Goal: Task Accomplishment & Management: Manage account settings

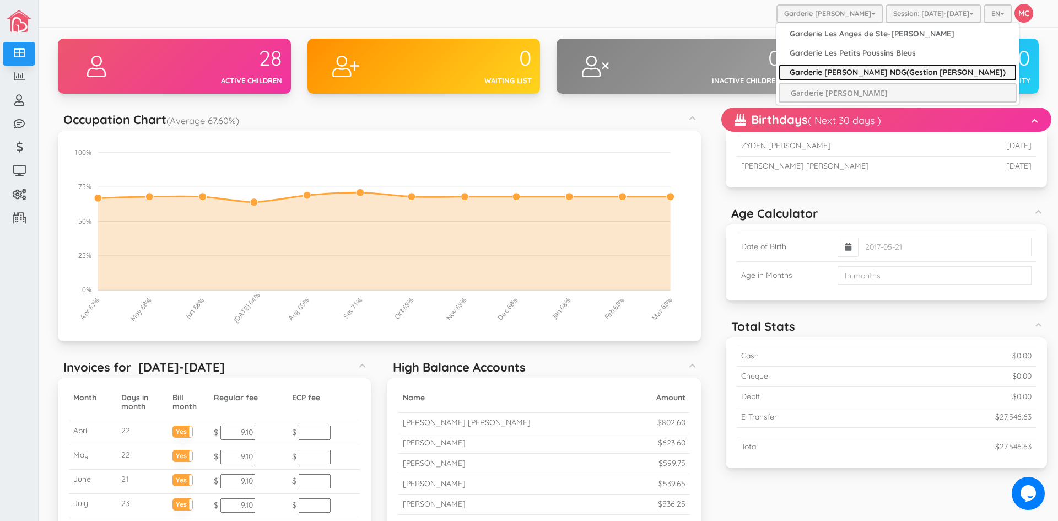
click at [843, 72] on link "Garderie [PERSON_NAME] NDG(Gestion [PERSON_NAME])" at bounding box center [898, 72] width 238 height 17
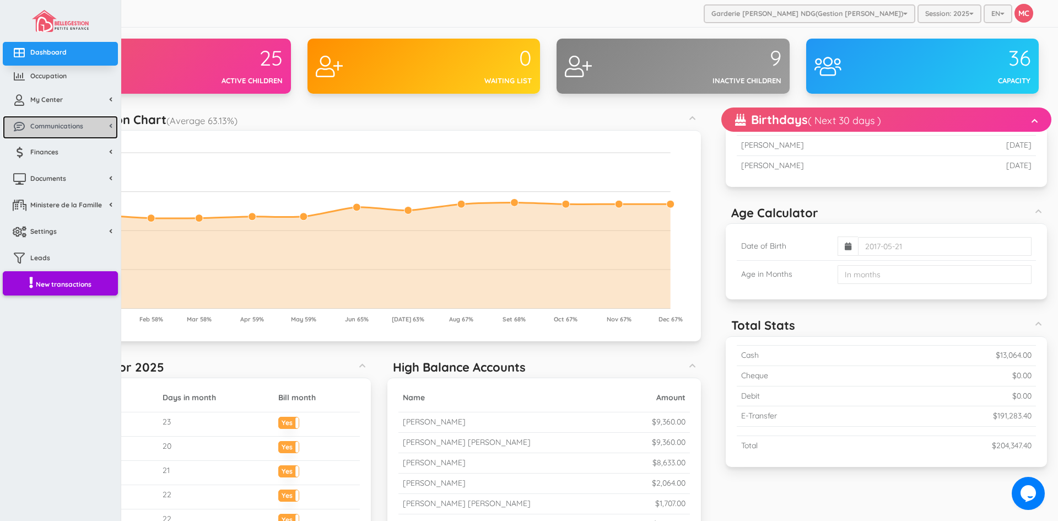
click at [38, 125] on span "Communications" at bounding box center [56, 125] width 53 height 9
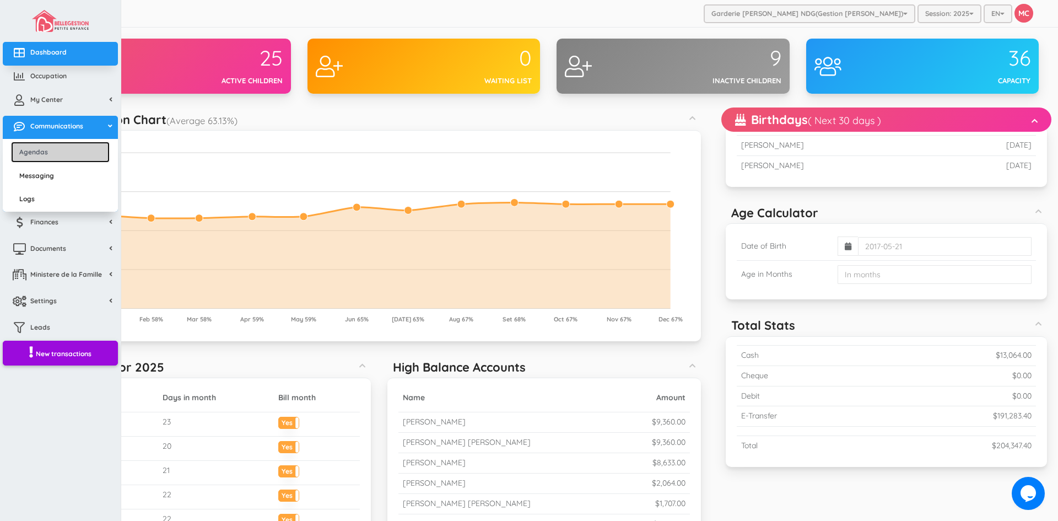
click at [44, 154] on link "Agendas" at bounding box center [60, 152] width 99 height 20
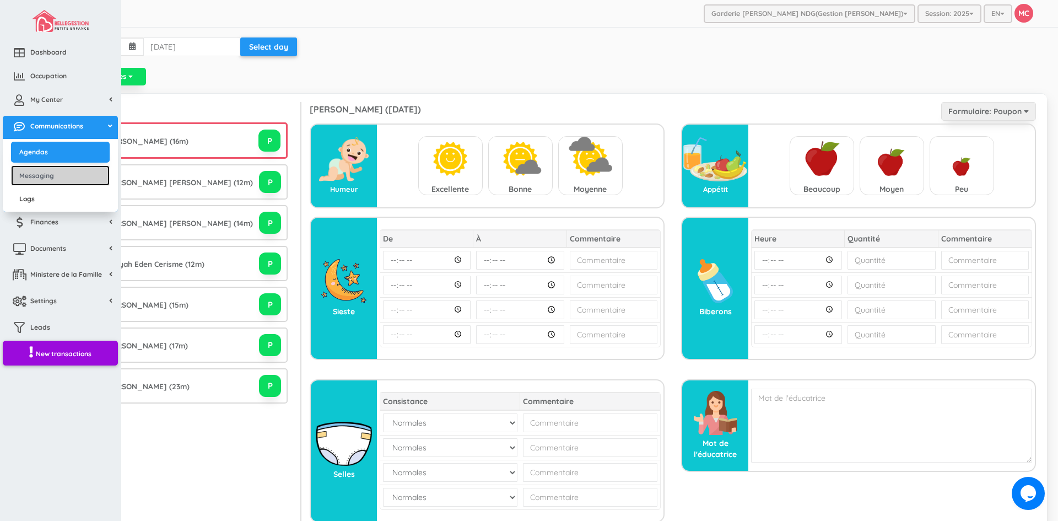
click at [39, 174] on link "Messaging" at bounding box center [60, 175] width 99 height 20
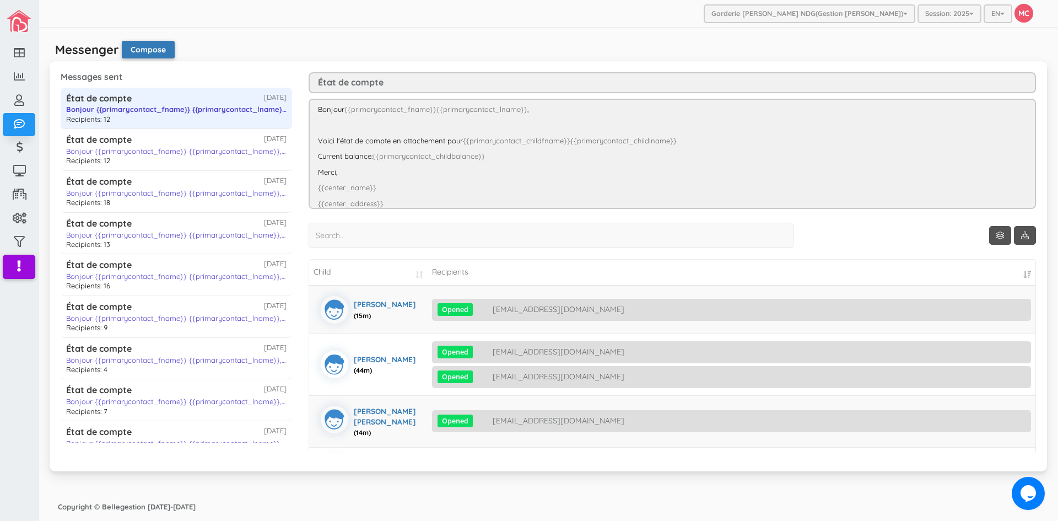
click at [145, 44] on button "Compose" at bounding box center [148, 50] width 53 height 18
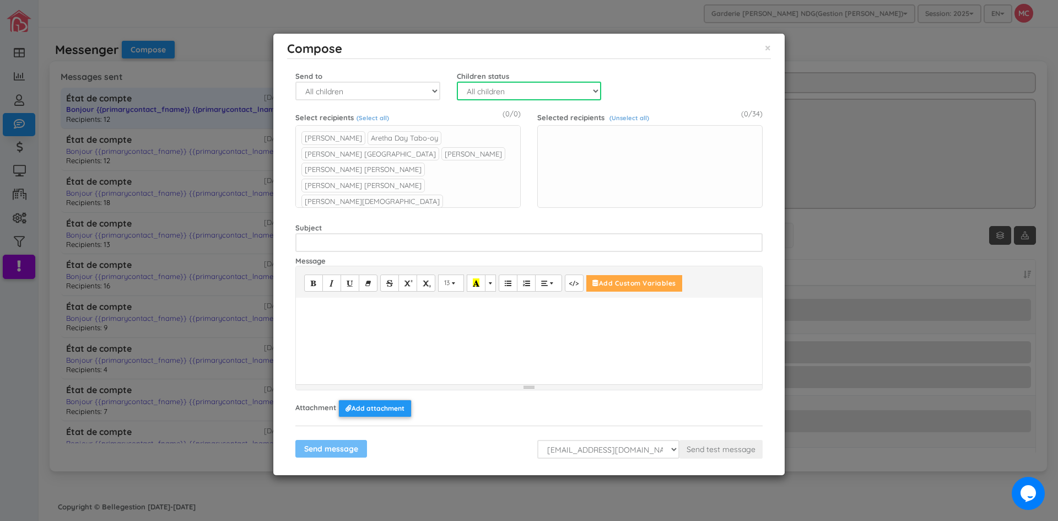
click at [596, 89] on select "All children Active Inactive Waitlist" at bounding box center [529, 91] width 145 height 19
select select "0"
click at [457, 82] on select "All children Active Inactive Waitlist" at bounding box center [529, 91] width 145 height 19
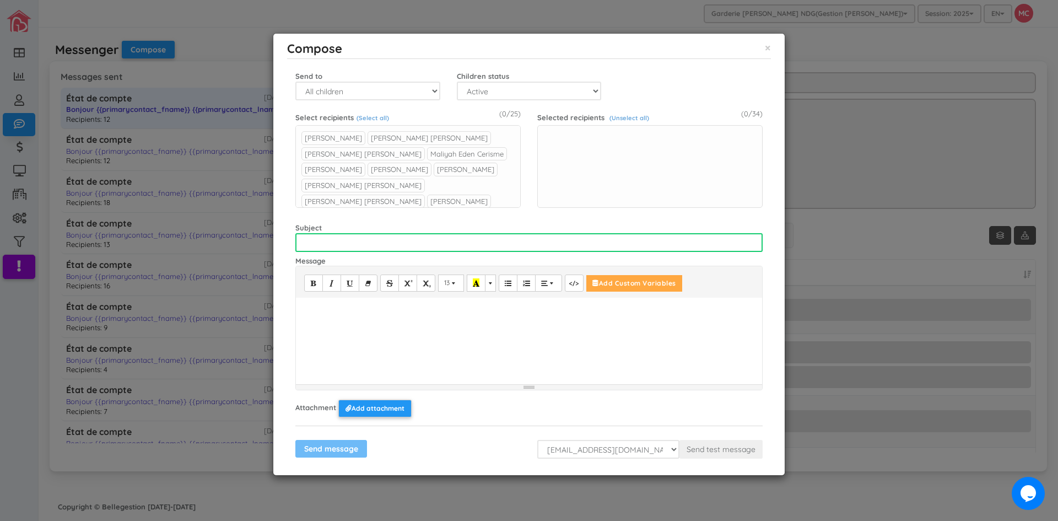
click at [307, 241] on input "text" at bounding box center [528, 242] width 467 height 19
type input "Important News -Nouvelles importantes"
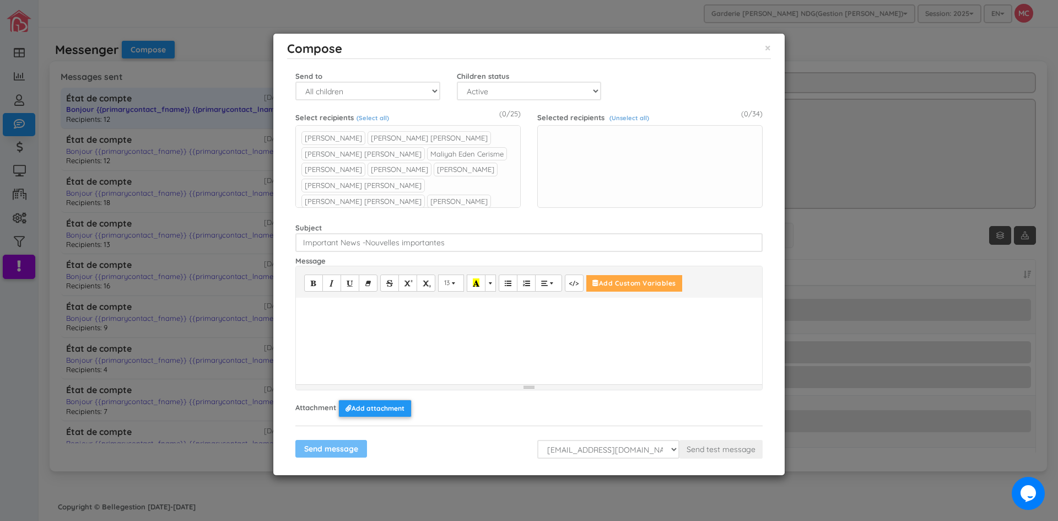
click at [337, 334] on div at bounding box center [529, 339] width 466 height 83
drag, startPoint x: 300, startPoint y: 311, endPoint x: 739, endPoint y: 369, distance: 442.9
click at [739, 369] on div "Good morning, Our apologies to you due to the renovation. For security please e…" at bounding box center [529, 339] width 466 height 83
copy div "Good morning, Our apologies to you due to the renovation. For security please e…"
click at [746, 342] on p "Our apologies to you due to the renovation. For security please enter by the ba…" at bounding box center [528, 340] width 455 height 10
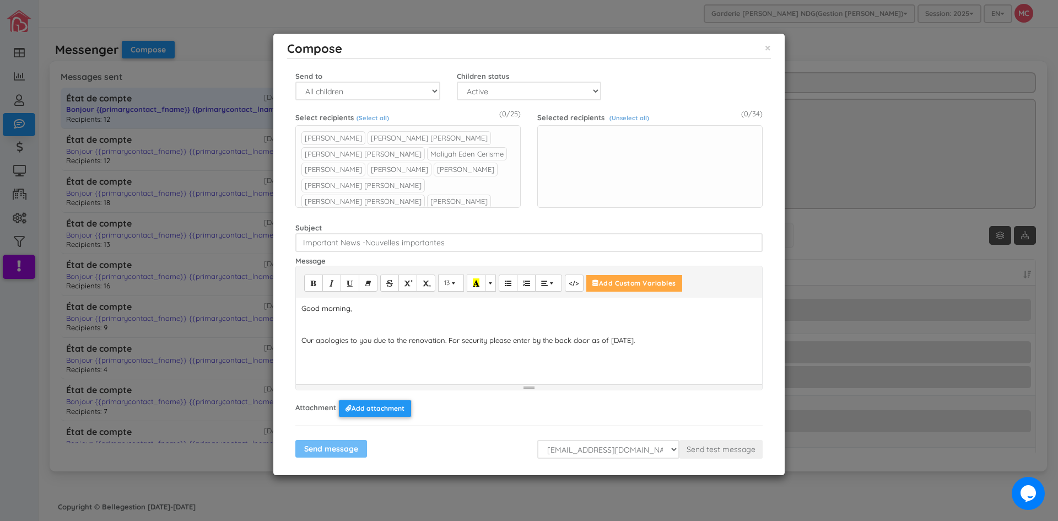
click at [711, 343] on p "Our apologies to you due to the renovation. For security please enter by the ba…" at bounding box center [528, 340] width 455 height 10
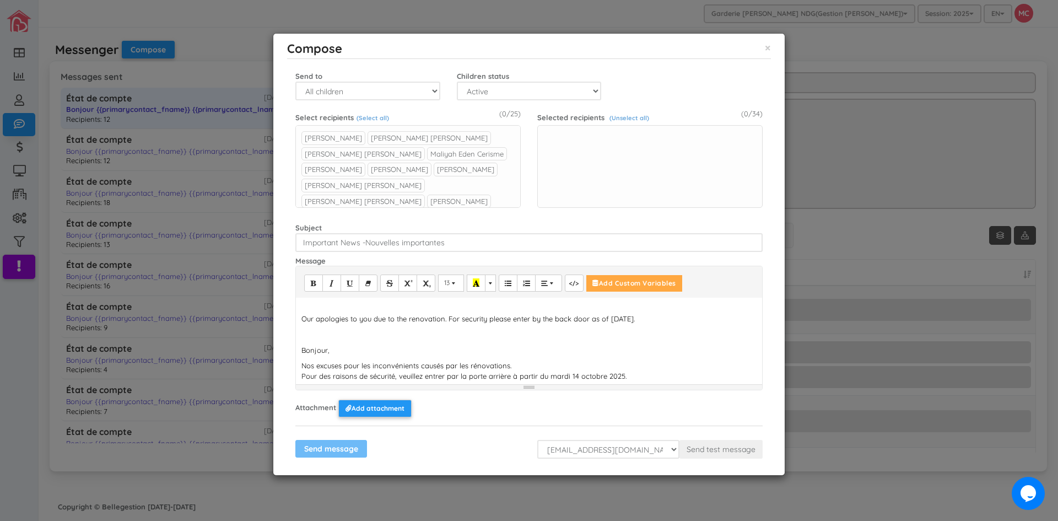
click at [699, 318] on p "Our apologies to you due to the renovation. For security please enter by the ba…" at bounding box center [528, 319] width 455 height 10
click at [634, 376] on p "Nos excuses pour les inconvénients causés par les rénovations. Pour des raisons…" at bounding box center [528, 370] width 455 height 20
click at [311, 329] on p at bounding box center [528, 334] width 455 height 10
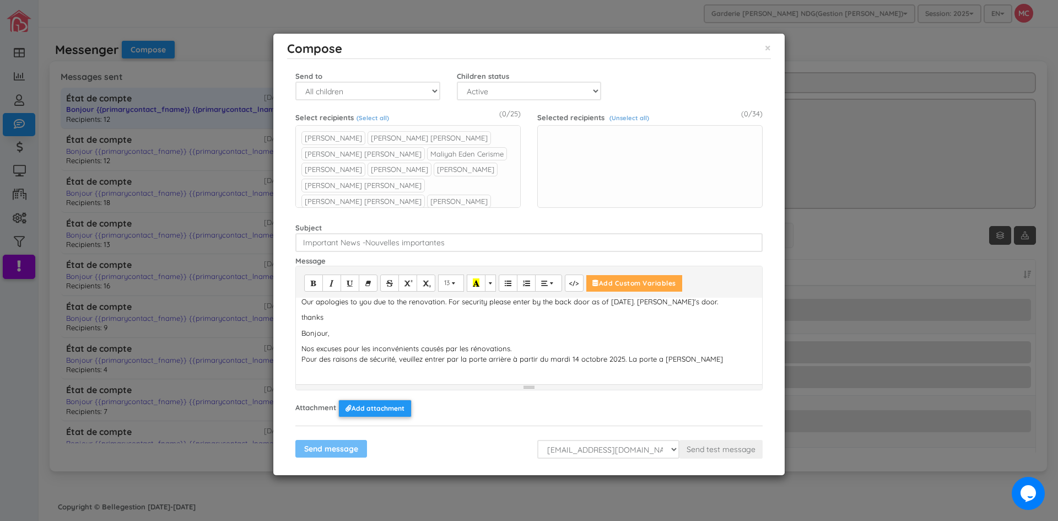
scroll to position [55, 0]
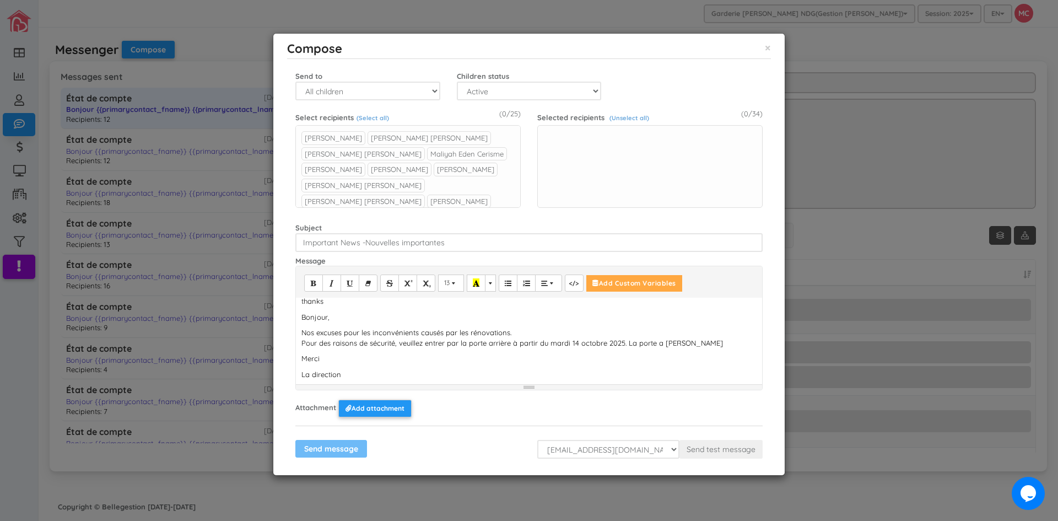
click at [417, 379] on p "La direction" at bounding box center [528, 374] width 455 height 10
click at [455, 412] on div "Attachment Add attachment" at bounding box center [528, 407] width 467 height 19
click at [380, 117] on link "(Select all)" at bounding box center [372, 118] width 33 height 8
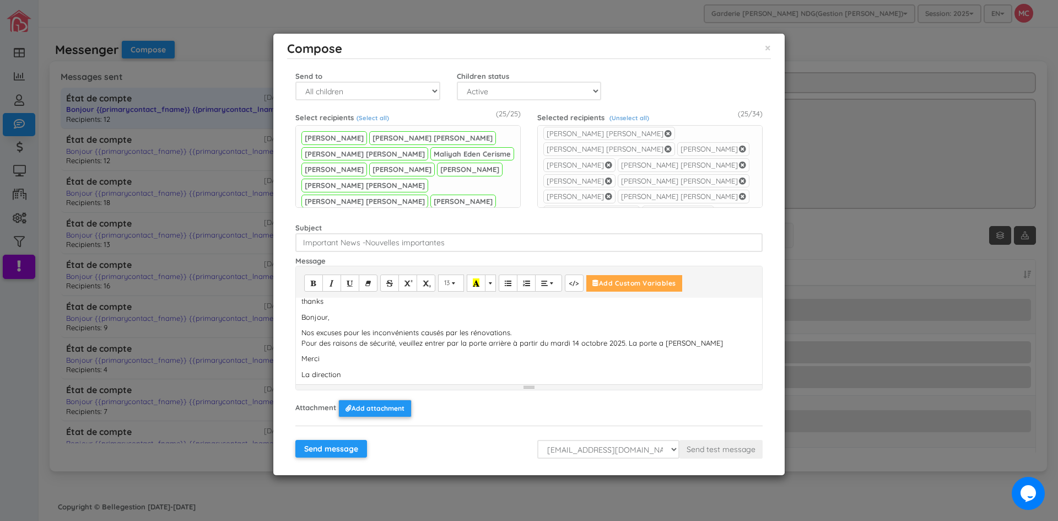
scroll to position [132, 0]
click at [331, 450] on input "Send message" at bounding box center [331, 449] width 72 height 18
click at [330, 447] on input "Send message" at bounding box center [331, 449] width 72 height 18
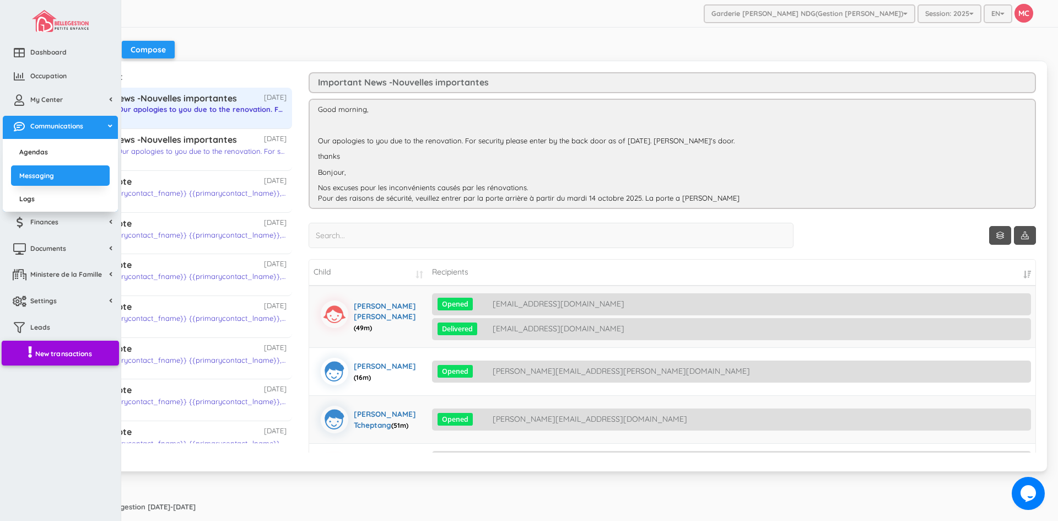
click at [73, 351] on span "New transactions" at bounding box center [63, 353] width 57 height 9
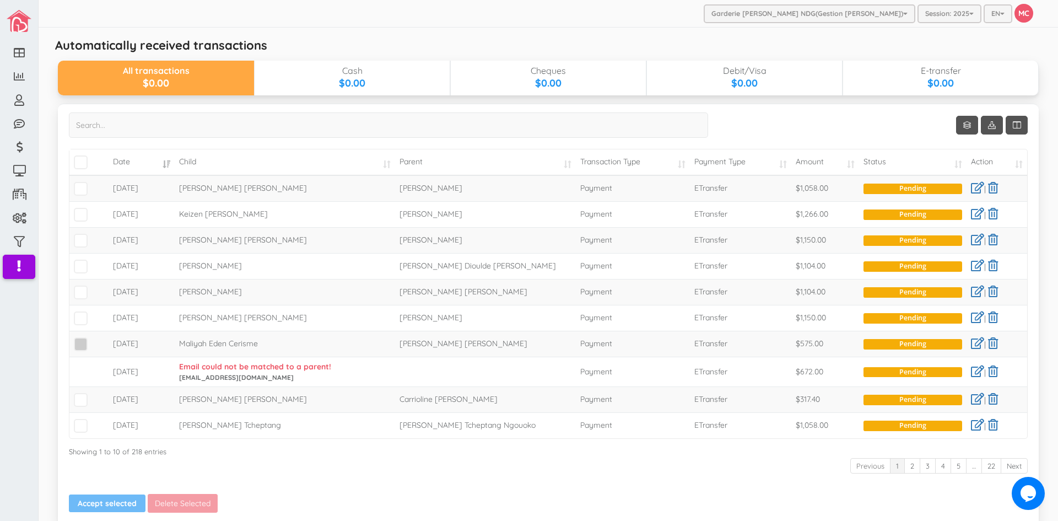
click at [78, 344] on span at bounding box center [81, 344] width 14 height 14
click at [93, 339] on input "checkbox" at bounding box center [93, 339] width 0 height 0
click at [79, 318] on span at bounding box center [81, 318] width 14 height 14
click at [93, 314] on input "checkbox" at bounding box center [93, 314] width 0 height 0
click at [82, 293] on span at bounding box center [81, 292] width 14 height 14
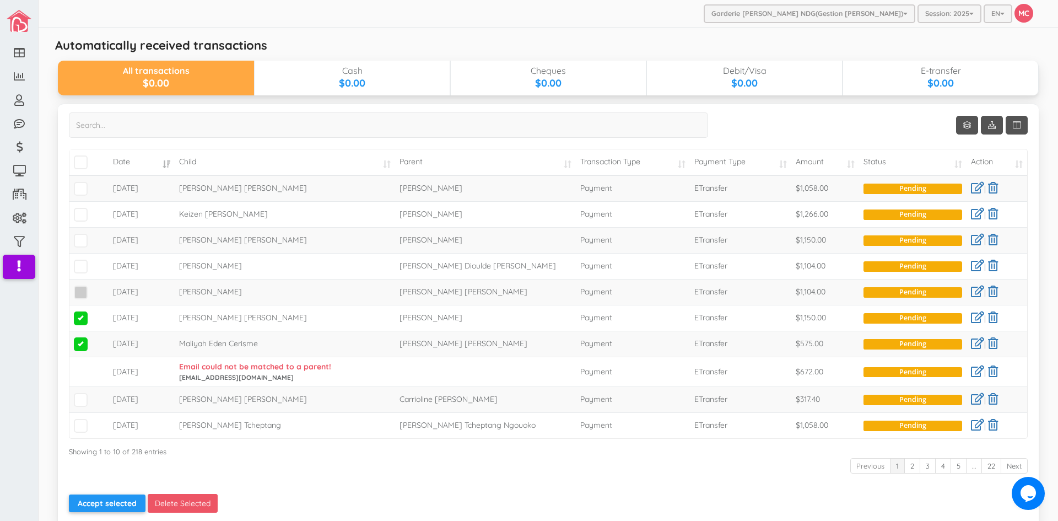
click at [93, 288] on input "checkbox" at bounding box center [93, 288] width 0 height 0
click at [80, 272] on span at bounding box center [81, 267] width 14 height 14
click at [93, 262] on input "checkbox" at bounding box center [93, 262] width 0 height 0
click at [79, 242] on span at bounding box center [81, 241] width 14 height 14
click at [93, 236] on input "checkbox" at bounding box center [93, 236] width 0 height 0
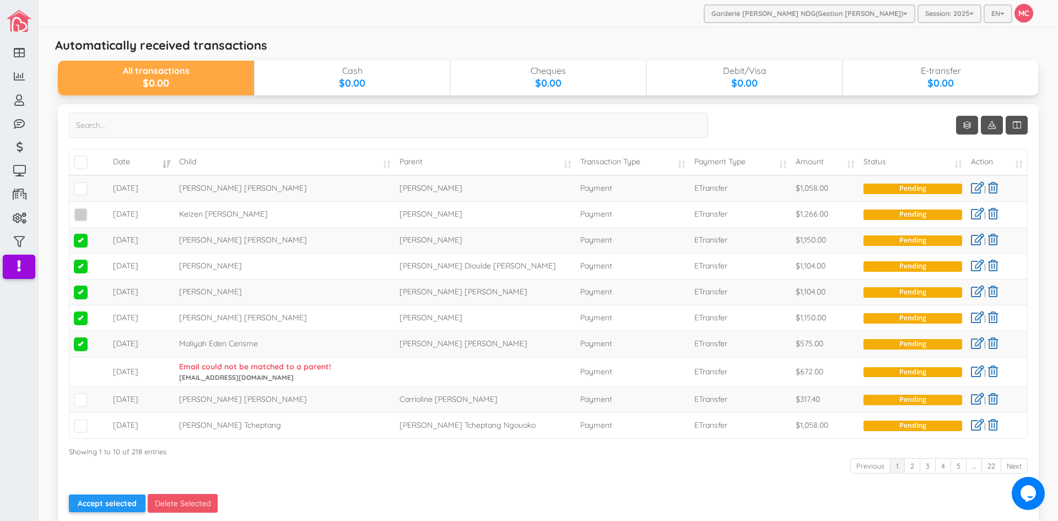
click at [80, 215] on span at bounding box center [81, 215] width 14 height 14
click at [93, 210] on input "checkbox" at bounding box center [93, 210] width 0 height 0
click at [80, 215] on span at bounding box center [81, 215] width 14 height 14
click at [93, 210] on input "checkbox" at bounding box center [93, 210] width 0 height 0
click at [82, 191] on span at bounding box center [81, 189] width 14 height 14
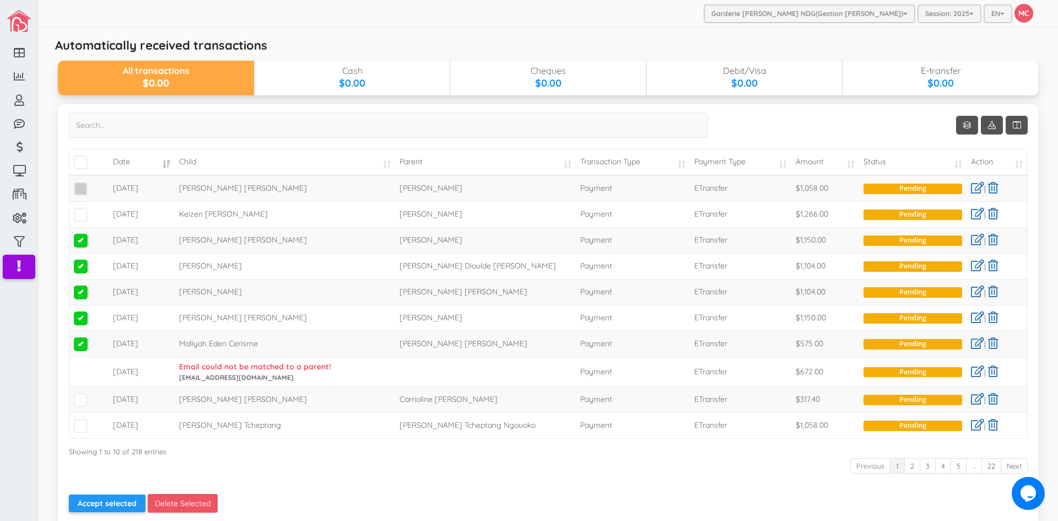
click at [93, 184] on input "checkbox" at bounding box center [93, 184] width 0 height 0
click at [81, 215] on span at bounding box center [81, 215] width 14 height 14
click at [93, 210] on input "checkbox" at bounding box center [93, 210] width 0 height 0
click at [101, 500] on button "Accept selected" at bounding box center [107, 503] width 77 height 18
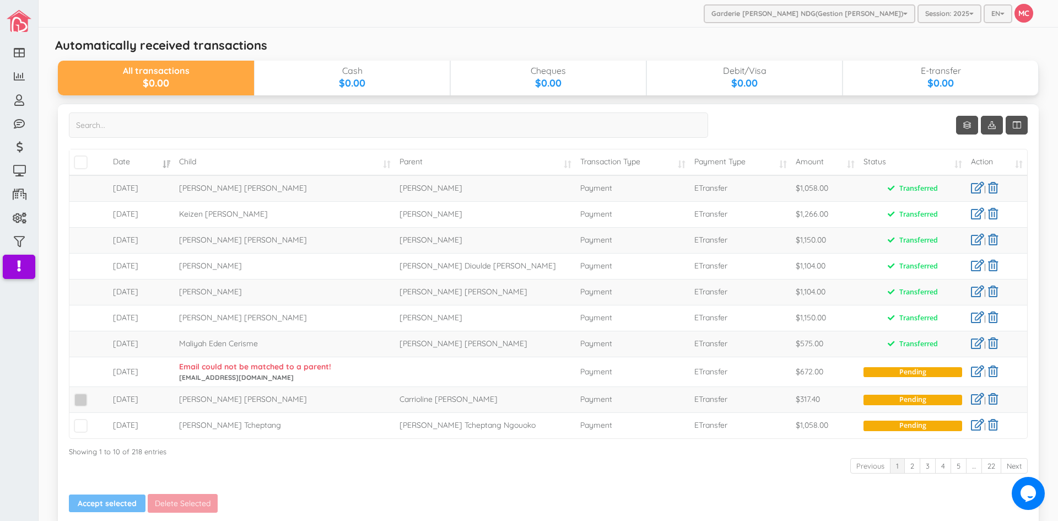
click at [82, 398] on span at bounding box center [81, 400] width 14 height 14
click at [93, 395] on input "checkbox" at bounding box center [93, 395] width 0 height 0
click at [81, 428] on span at bounding box center [81, 426] width 14 height 14
click at [93, 421] on input "checkbox" at bounding box center [93, 421] width 0 height 0
click at [958, 123] on link "Show 10 rows" at bounding box center [967, 125] width 22 height 19
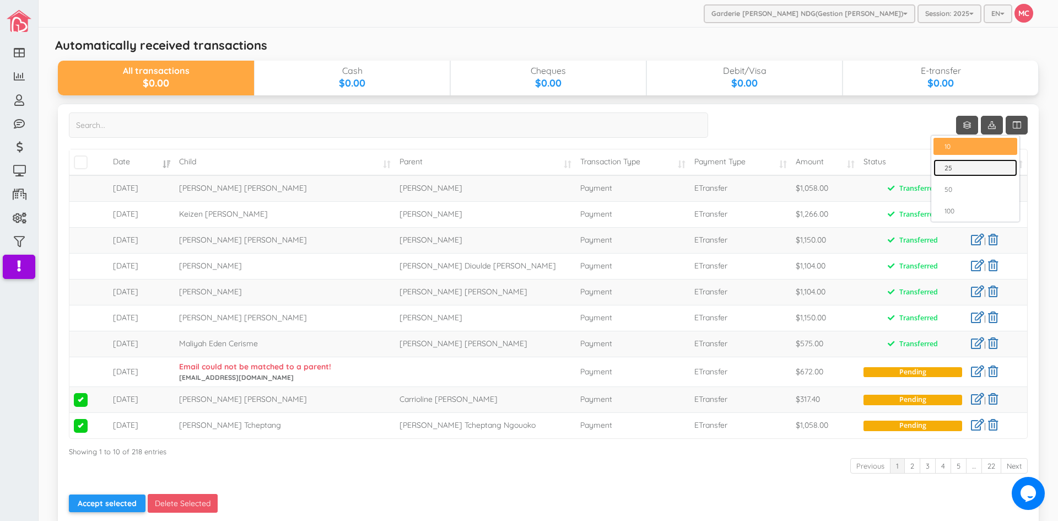
click at [953, 166] on link "25" at bounding box center [975, 167] width 84 height 17
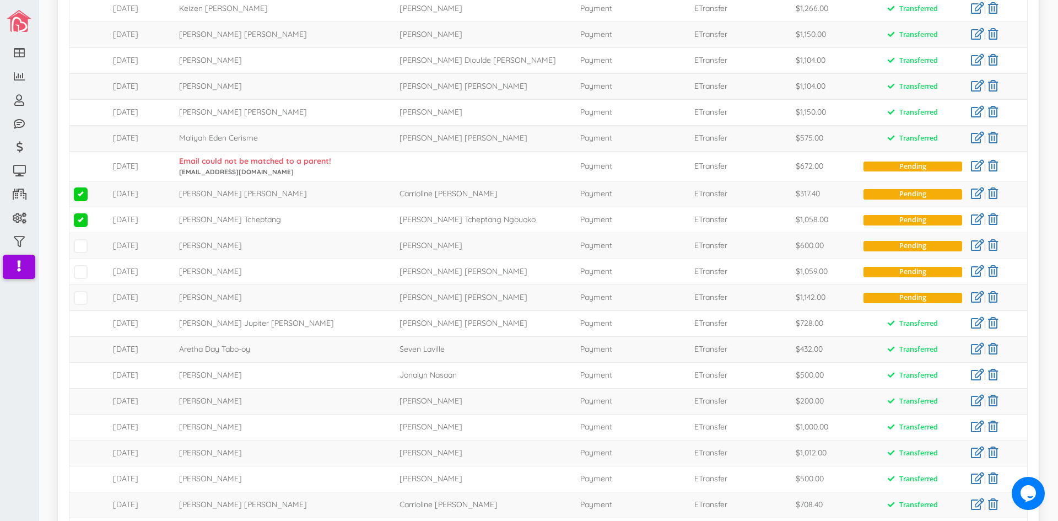
scroll to position [220, 0]
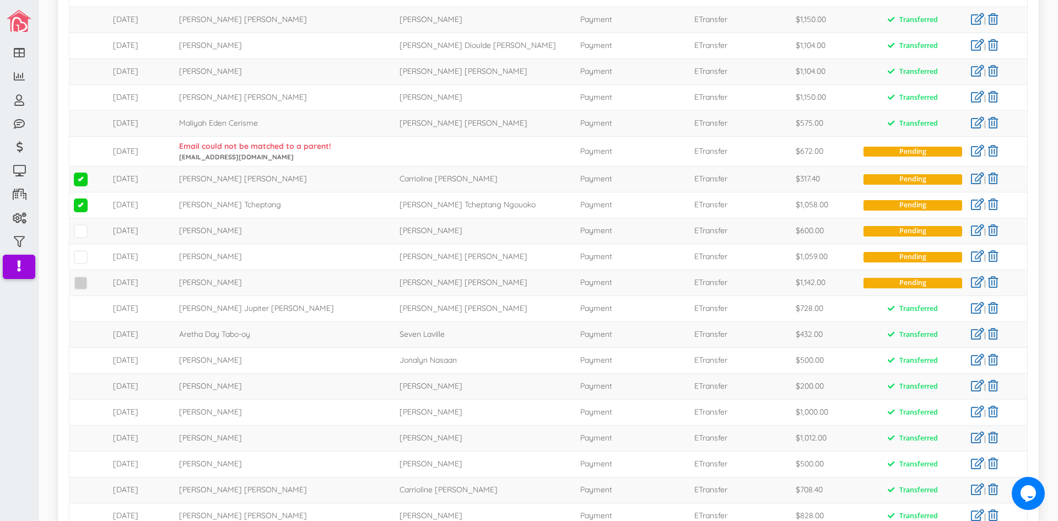
click at [78, 280] on span at bounding box center [81, 283] width 14 height 14
click at [93, 278] on input "checkbox" at bounding box center [93, 278] width 0 height 0
click at [80, 229] on span at bounding box center [81, 231] width 14 height 14
click at [93, 226] on input "checkbox" at bounding box center [93, 226] width 0 height 0
click at [77, 255] on span at bounding box center [81, 257] width 14 height 14
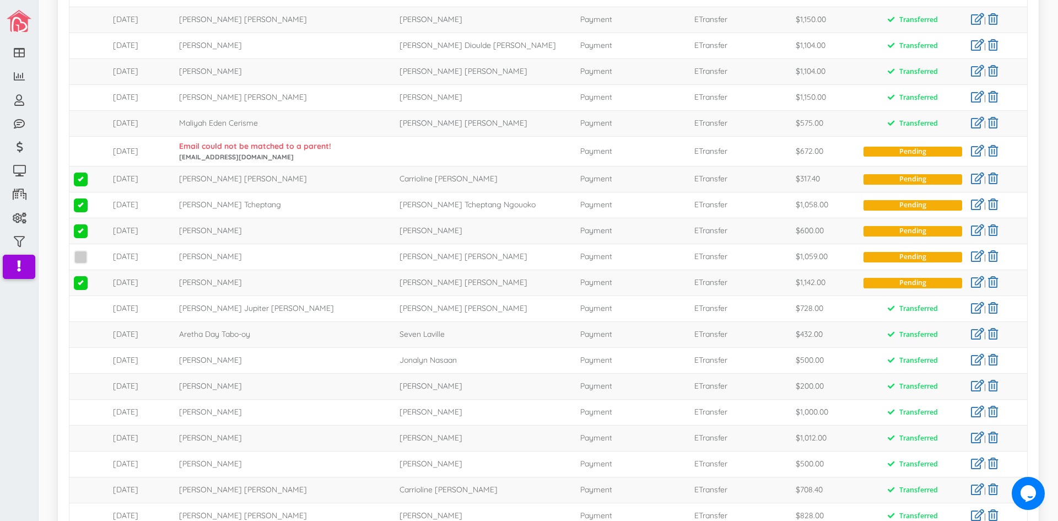
click at [93, 252] on input "checkbox" at bounding box center [93, 252] width 0 height 0
click at [81, 282] on span at bounding box center [81, 283] width 14 height 14
click at [93, 278] on input "checkbox" at bounding box center [93, 278] width 0 height 0
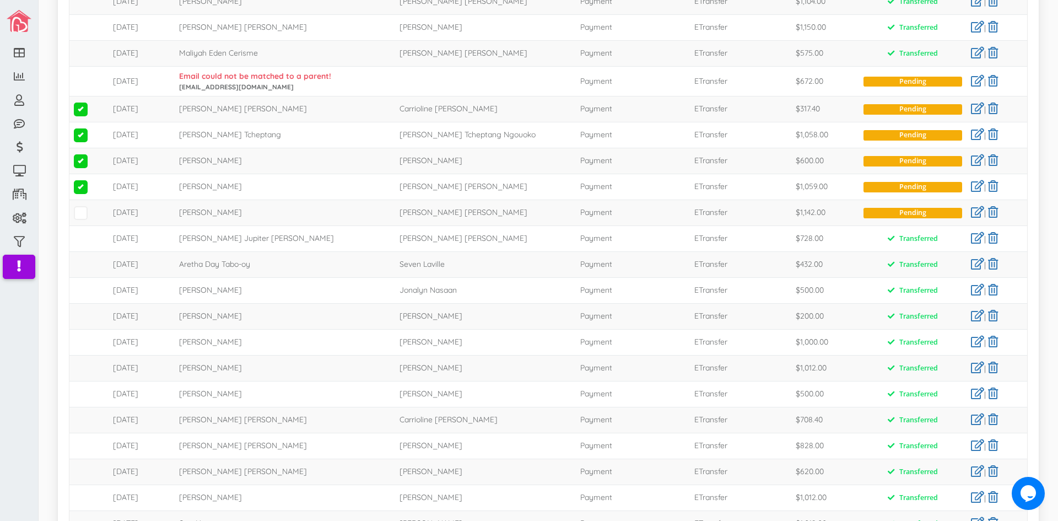
scroll to position [440, 0]
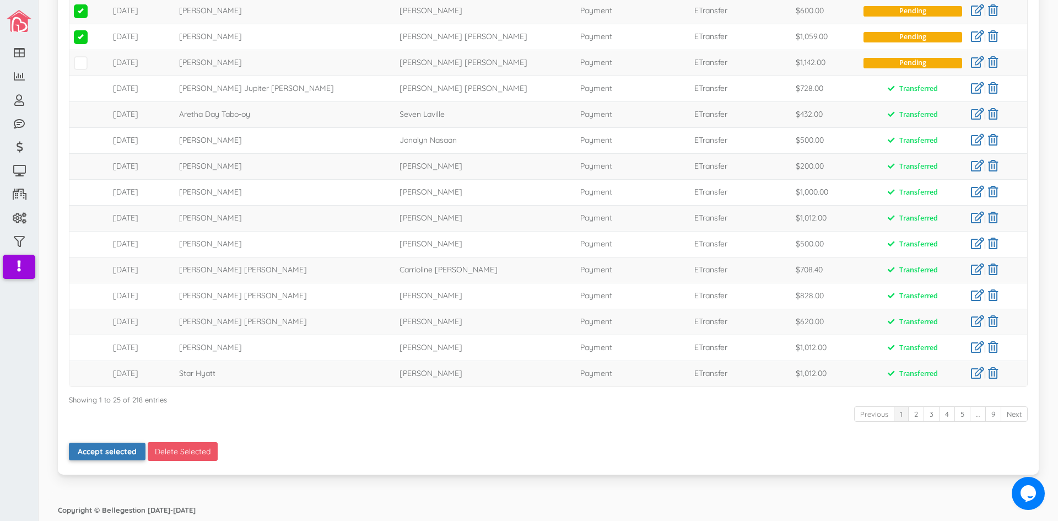
click at [97, 449] on button "Accept selected" at bounding box center [107, 451] width 77 height 18
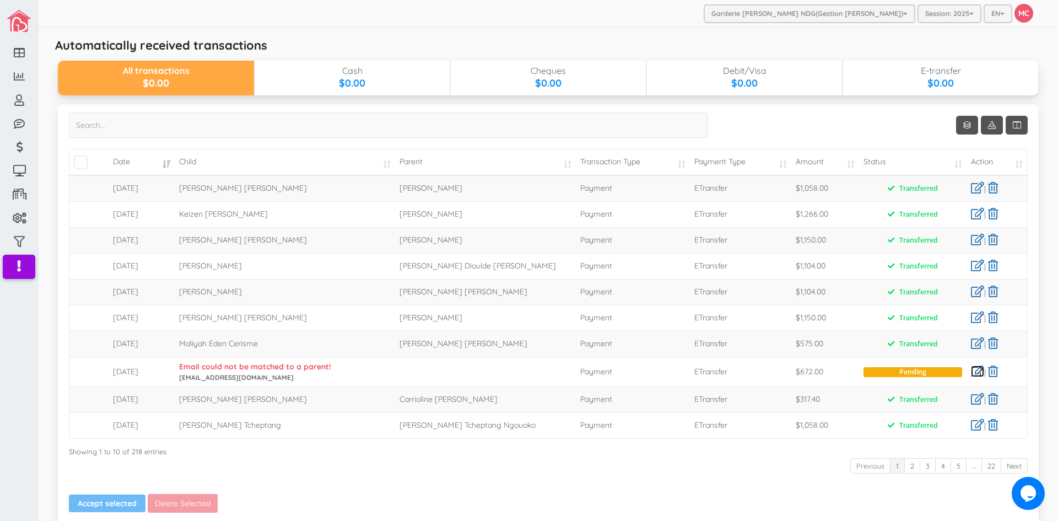
click at [971, 372] on link at bounding box center [977, 371] width 13 height 12
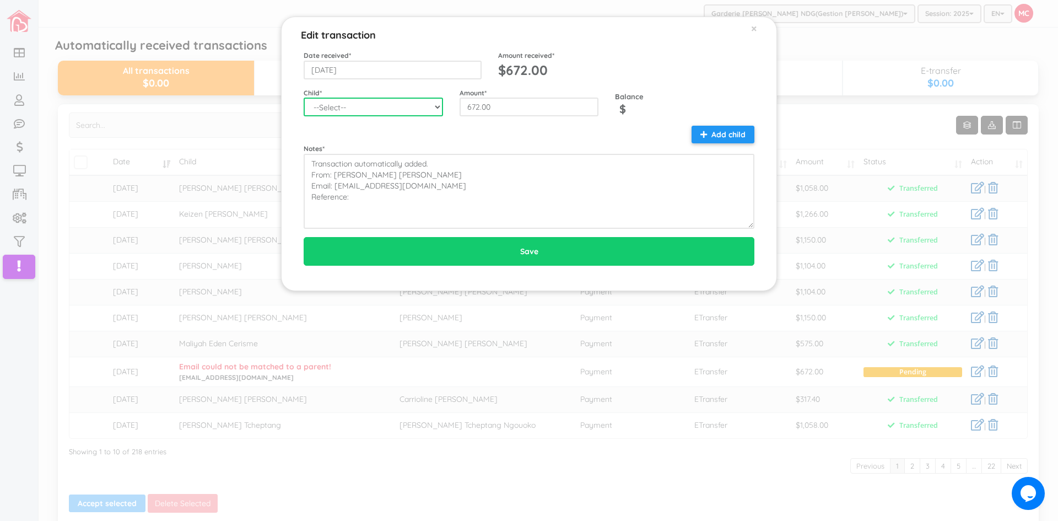
click at [436, 107] on select "--Select-- Aaliyah Marchica Alannah Rose Canete Aretha Day Tabo-oy Ariella Eliz…" at bounding box center [373, 107] width 139 height 19
select select "2320"
click at [304, 98] on select "--Select-- Aaliyah Marchica Alannah Rose Canete Aretha Day Tabo-oy Ariella Eliz…" at bounding box center [373, 107] width 139 height 19
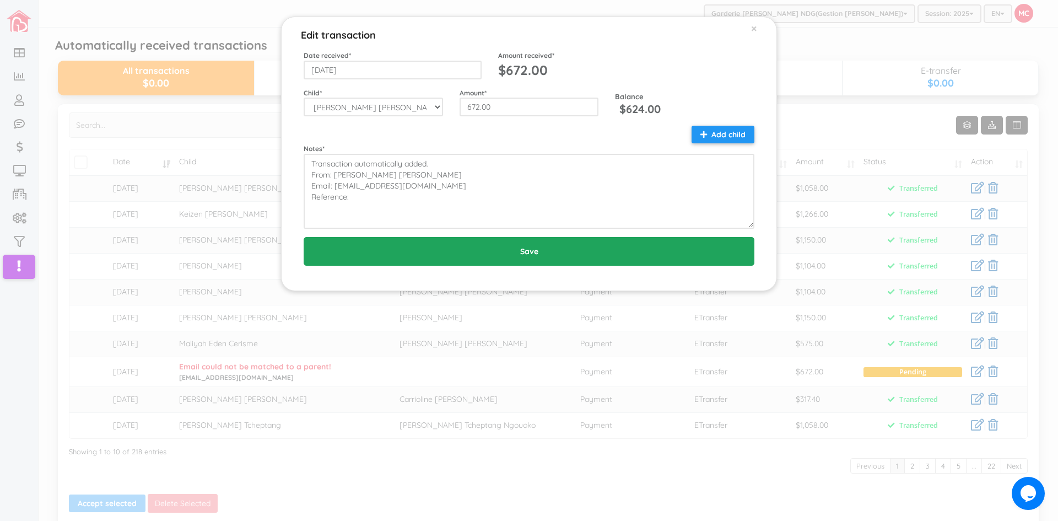
click at [532, 249] on input "Save" at bounding box center [529, 251] width 451 height 29
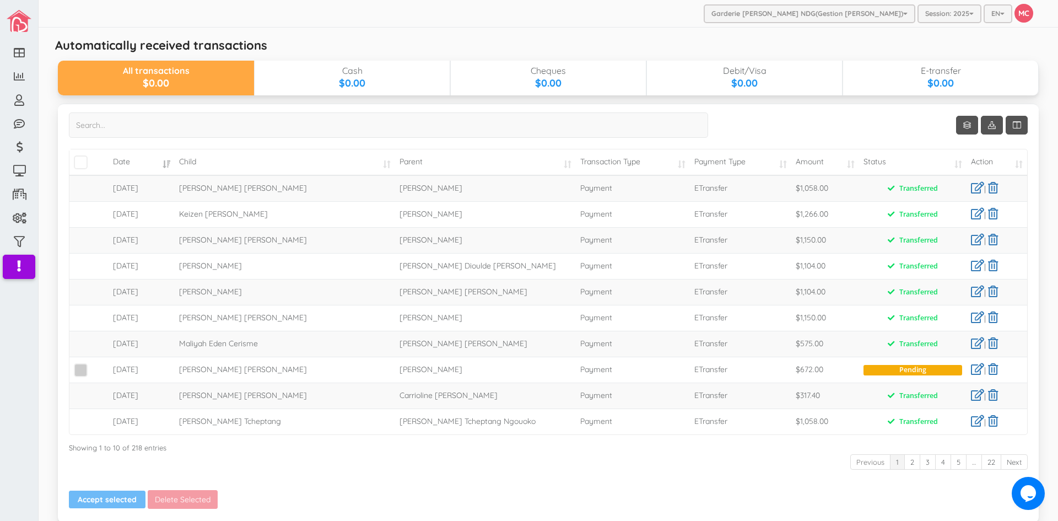
click at [78, 370] on span at bounding box center [81, 370] width 14 height 14
click at [93, 365] on input "checkbox" at bounding box center [93, 365] width 0 height 0
click at [115, 501] on button "Accept selected" at bounding box center [107, 499] width 77 height 18
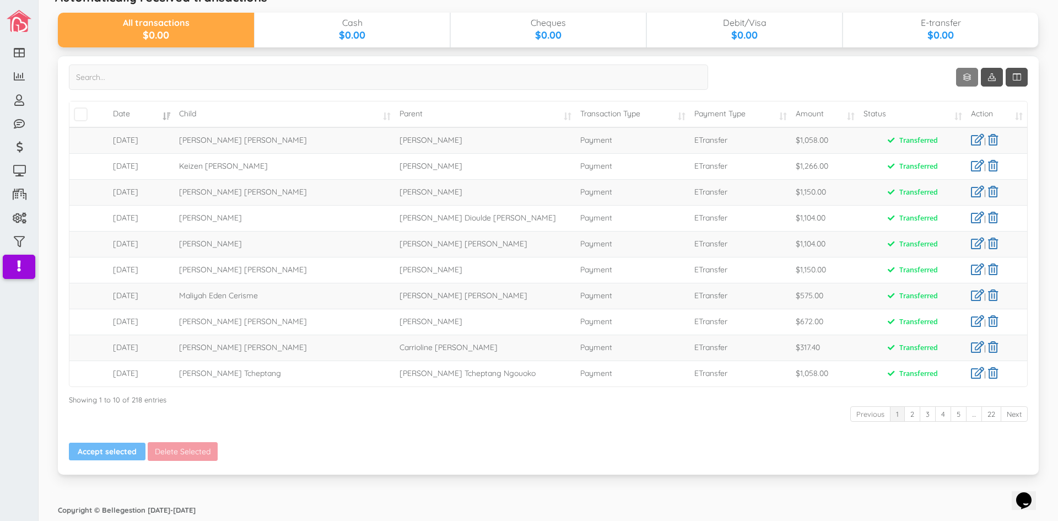
click at [959, 77] on link "Show 10 rows" at bounding box center [967, 77] width 22 height 19
click at [955, 116] on link "25" at bounding box center [975, 119] width 84 height 17
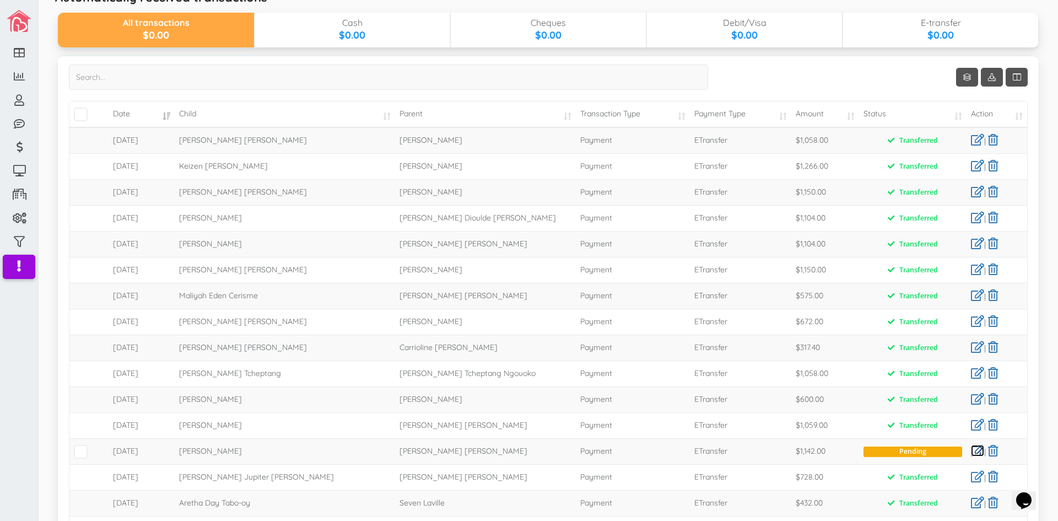
click at [971, 449] on link at bounding box center [977, 451] width 13 height 12
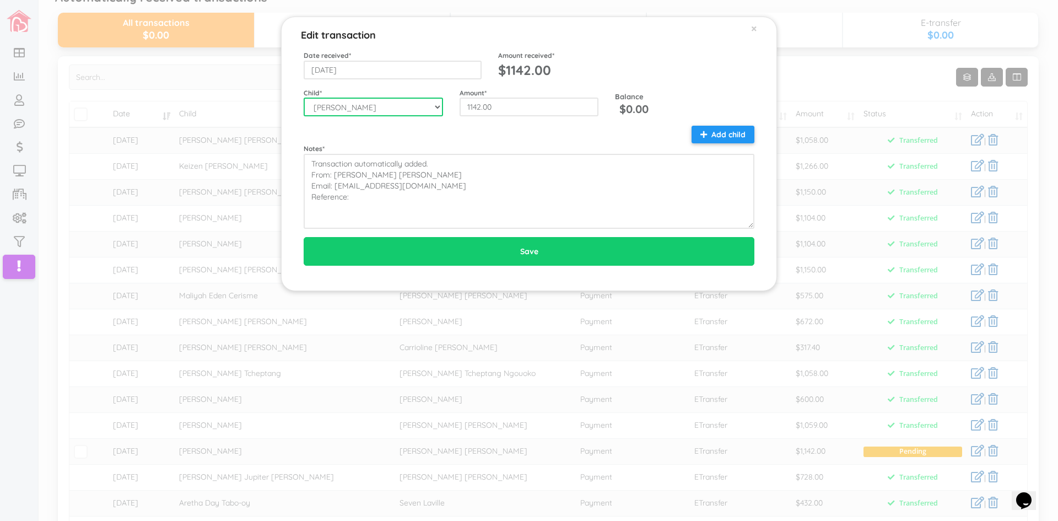
click at [437, 108] on select "--Select-- Aaliyah Marchica Alannah Rose Canete Aretha Day Tabo-oy Ariella Eliz…" at bounding box center [373, 107] width 139 height 19
select select "1935"
click at [304, 98] on select "--Select-- Aaliyah Marchica Alannah Rose Canete Aretha Day Tabo-oy Ariella Eliz…" at bounding box center [373, 107] width 139 height 19
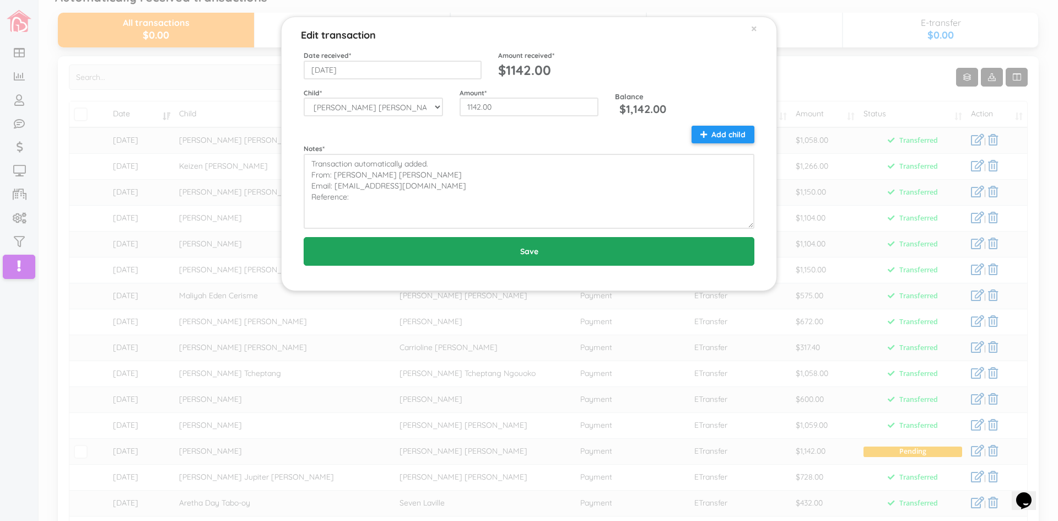
click at [545, 254] on input "Save" at bounding box center [529, 251] width 451 height 29
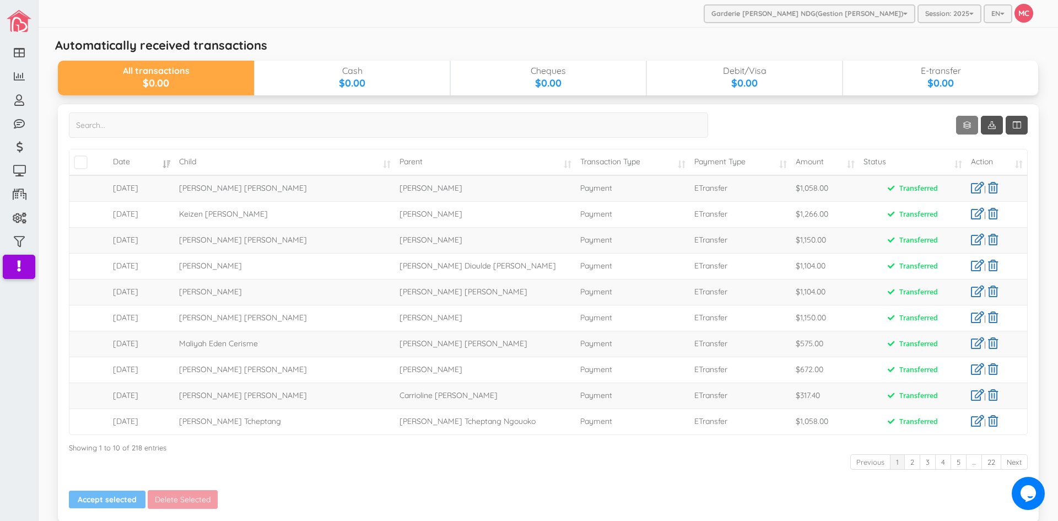
click at [956, 125] on link "Show 10 rows" at bounding box center [967, 125] width 22 height 19
click at [953, 164] on link "25" at bounding box center [975, 167] width 84 height 17
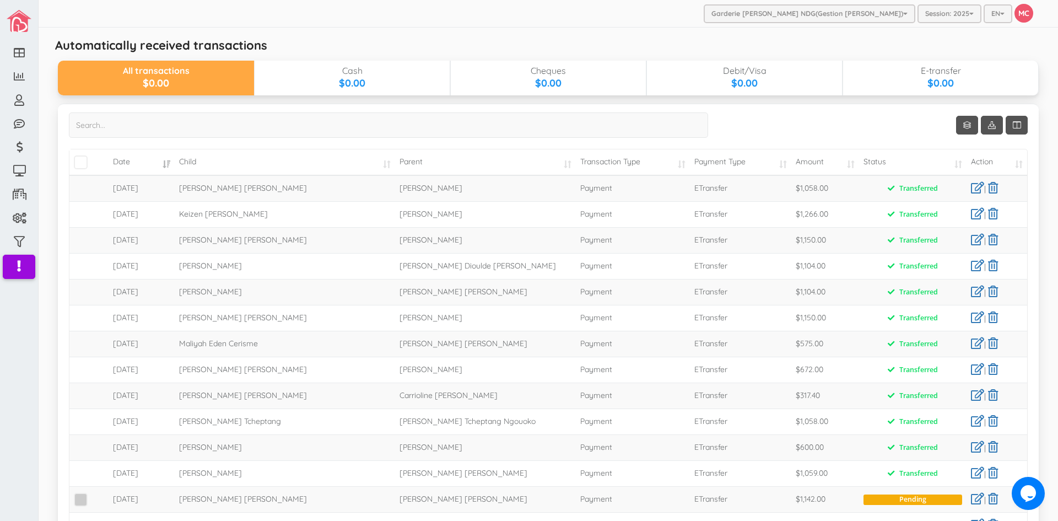
click at [80, 498] on span at bounding box center [81, 500] width 14 height 14
click at [93, 495] on input "checkbox" at bounding box center [93, 495] width 0 height 0
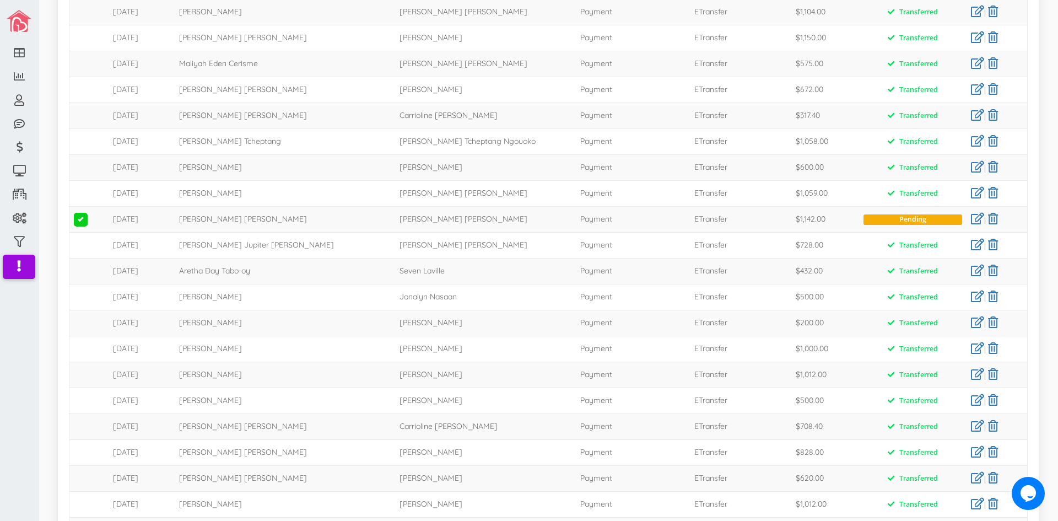
scroll to position [436, 0]
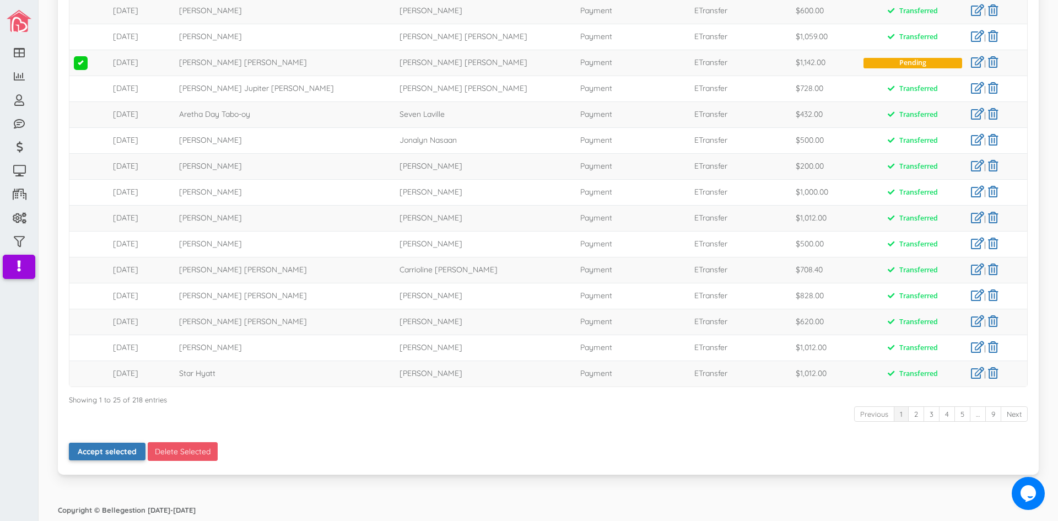
click at [104, 453] on button "Accept selected" at bounding box center [107, 451] width 77 height 18
